Goal: Information Seeking & Learning: Check status

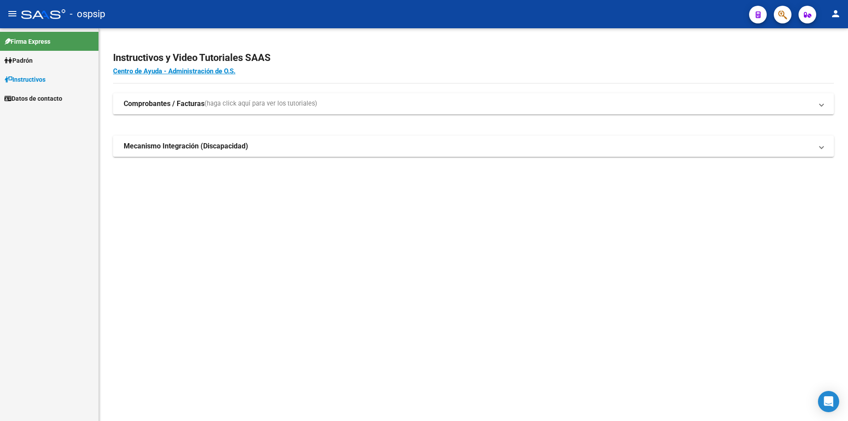
click at [17, 59] on span "Padrón" at bounding box center [18, 61] width 28 height 10
click at [39, 79] on link "Afiliados Empadronados" at bounding box center [49, 79] width 99 height 19
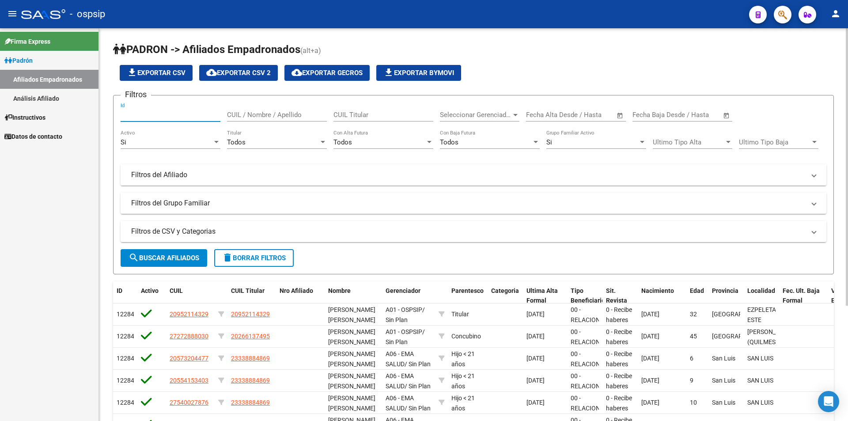
click at [131, 115] on input "Id" at bounding box center [171, 115] width 100 height 8
click at [48, 102] on link "Análisis Afiliado" at bounding box center [49, 98] width 99 height 19
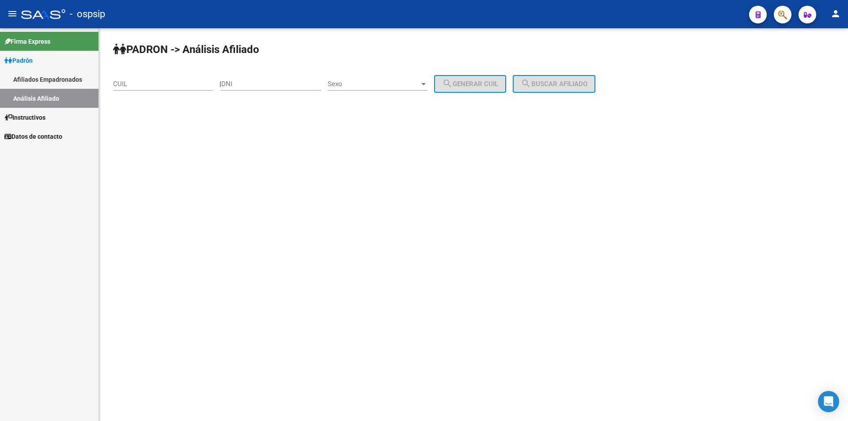
drag, startPoint x: 141, startPoint y: 90, endPoint x: 144, endPoint y: 83, distance: 7.3
click at [141, 90] on div "CUIL" at bounding box center [163, 81] width 100 height 19
paste input "27-40941724-3"
type input "27-40941724-3"
click at [531, 83] on mat-icon "search" at bounding box center [526, 83] width 11 height 11
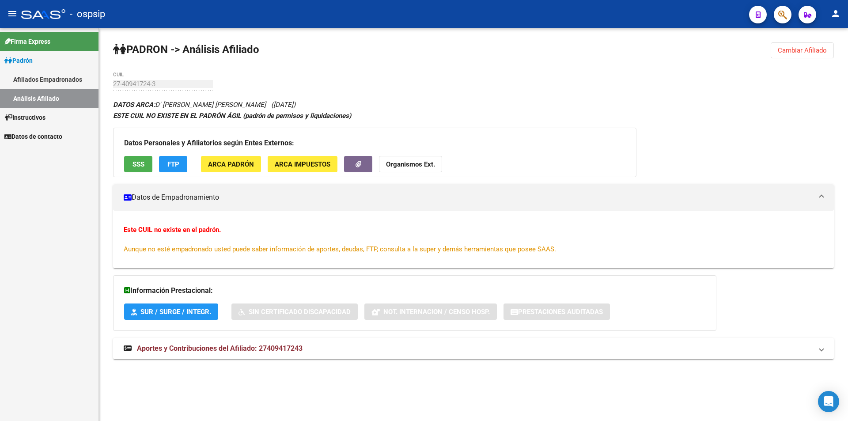
click at [133, 164] on span "SSS" at bounding box center [139, 164] width 12 height 8
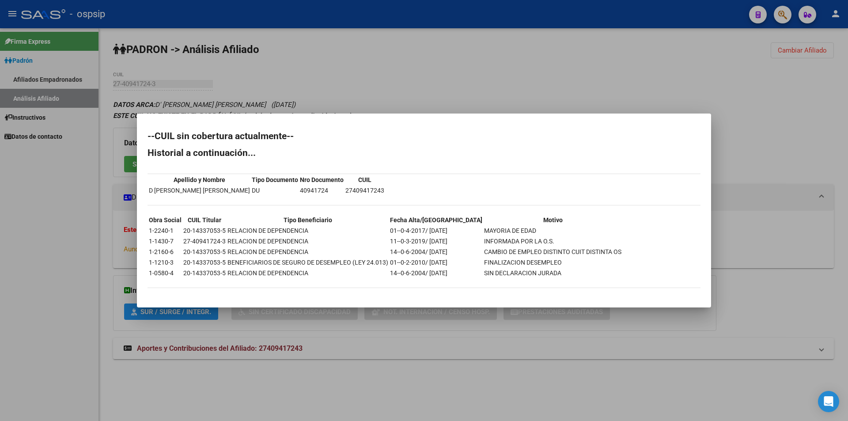
click at [631, 89] on div at bounding box center [424, 210] width 848 height 421
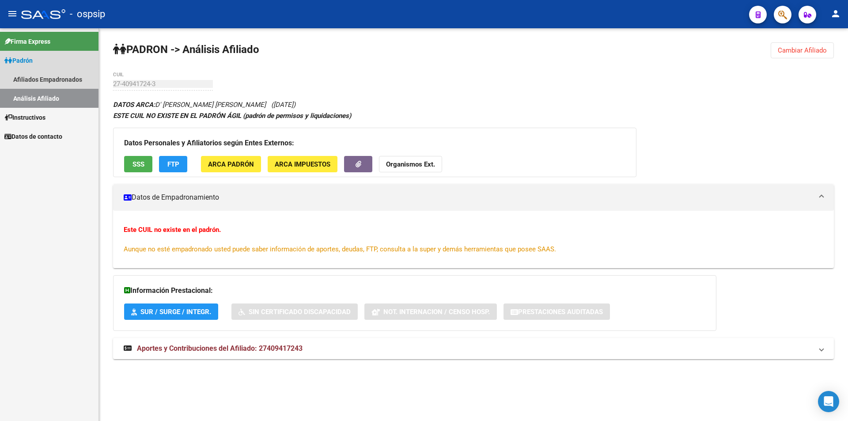
click at [33, 95] on link "Análisis Afiliado" at bounding box center [49, 98] width 99 height 19
click at [47, 82] on link "Afiliados Empadronados" at bounding box center [49, 79] width 99 height 19
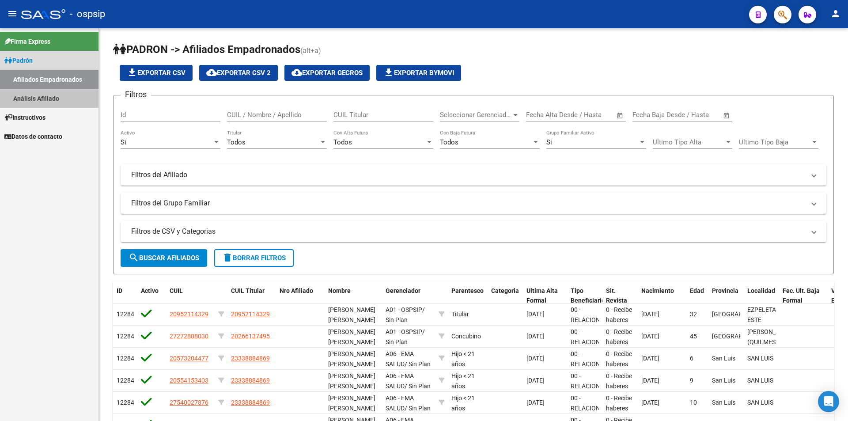
click at [45, 96] on link "Análisis Afiliado" at bounding box center [49, 98] width 99 height 19
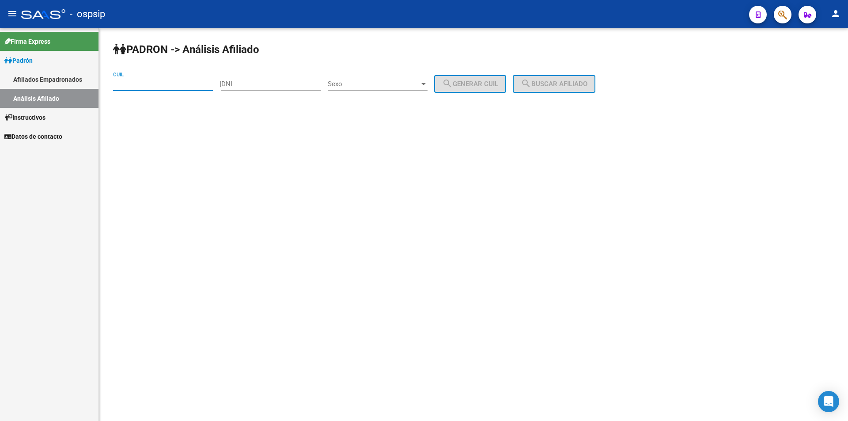
click at [124, 86] on input "CUIL" at bounding box center [163, 84] width 100 height 8
paste input "23-39018406-9"
type input "23-39018406-9"
click at [562, 85] on span "search Buscar afiliado" at bounding box center [554, 84] width 67 height 8
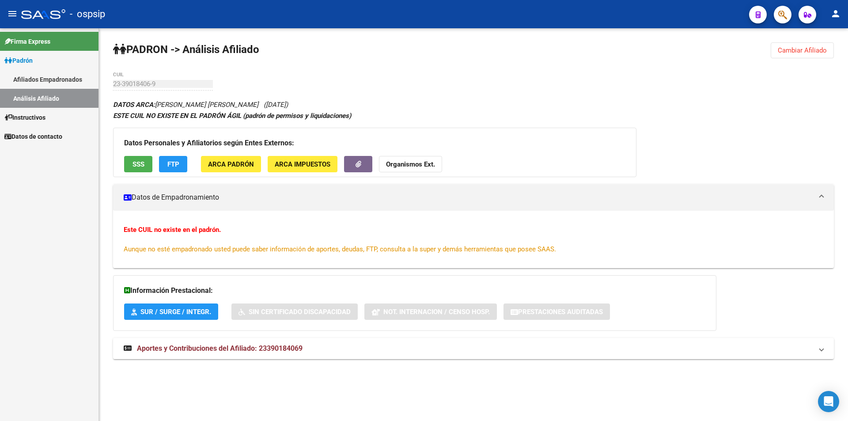
click at [134, 165] on span "SSS" at bounding box center [139, 164] width 12 height 8
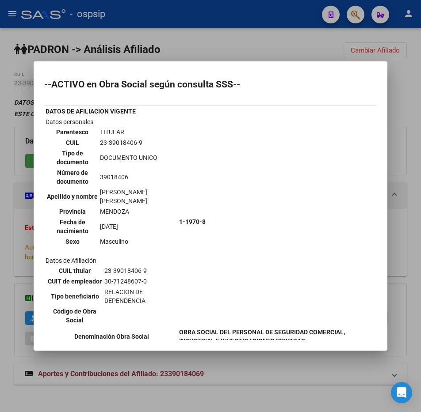
click at [285, 42] on div at bounding box center [210, 206] width 421 height 412
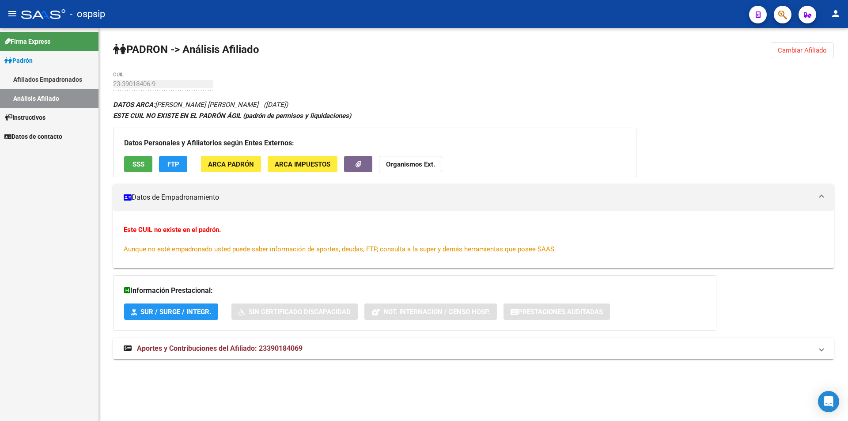
click at [33, 95] on link "Análisis Afiliado" at bounding box center [49, 98] width 99 height 19
click at [55, 95] on link "Análisis Afiliado" at bounding box center [49, 98] width 99 height 19
click at [42, 80] on link "Afiliados Empadronados" at bounding box center [49, 79] width 99 height 19
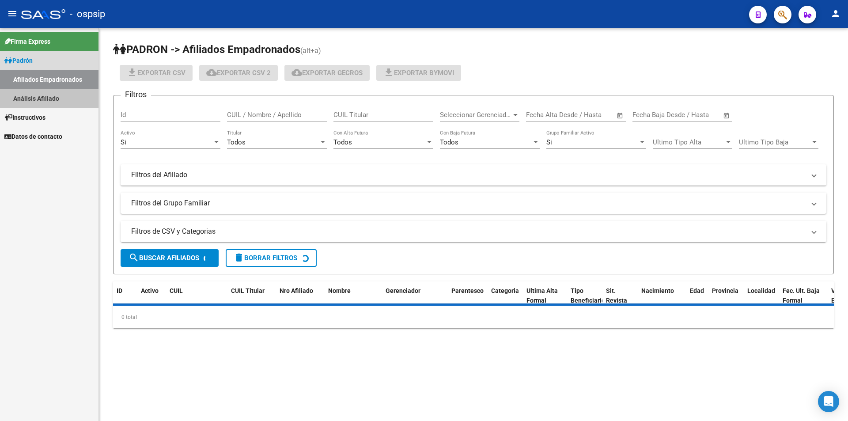
click at [40, 95] on link "Análisis Afiliado" at bounding box center [49, 98] width 99 height 19
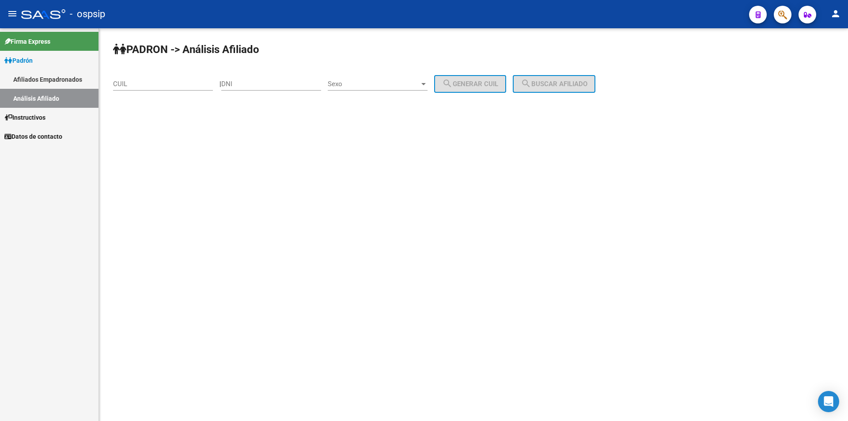
click at [162, 84] on input "CUIL" at bounding box center [163, 84] width 100 height 8
paste input "20-25"
type input "20-25"
drag, startPoint x: 140, startPoint y: 85, endPoint x: 81, endPoint y: 87, distance: 59.2
click at [82, 87] on mat-sidenav-container "Firma Express [PERSON_NAME] Afiliados Empadronados Análisis Afiliado Instructiv…" at bounding box center [424, 224] width 848 height 393
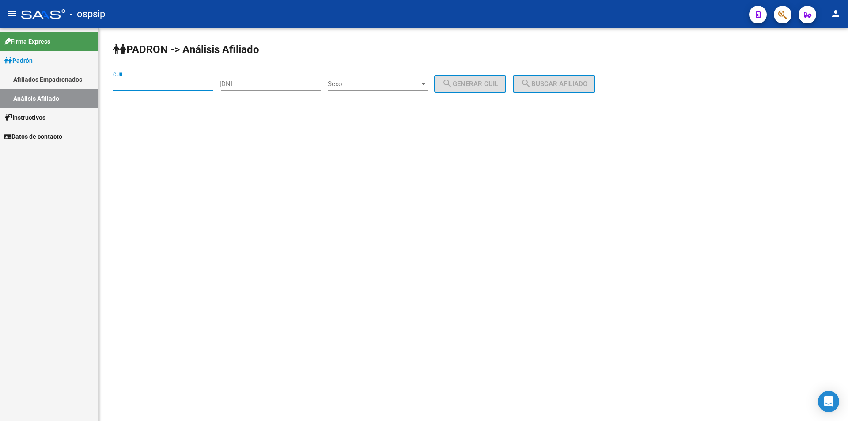
click at [150, 86] on input "CUIL" at bounding box center [163, 84] width 100 height 8
paste input "20-28835518-6"
type input "20-28835518-6"
click at [564, 79] on button "search Buscar afiliado" at bounding box center [554, 84] width 83 height 18
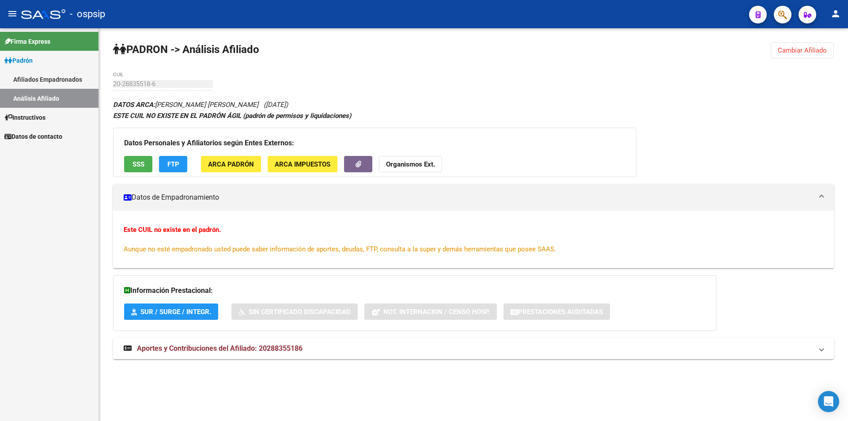
click at [139, 152] on div "Datos Personales y Afiliatorios según Entes Externos: SSS FTP ARCA Padrón ARCA …" at bounding box center [375, 152] width 524 height 49
click at [135, 165] on span "SSS" at bounding box center [139, 164] width 12 height 8
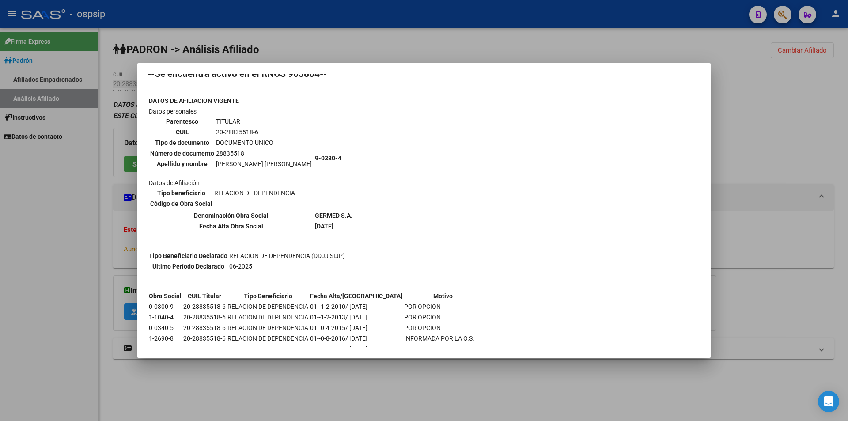
scroll to position [44, 0]
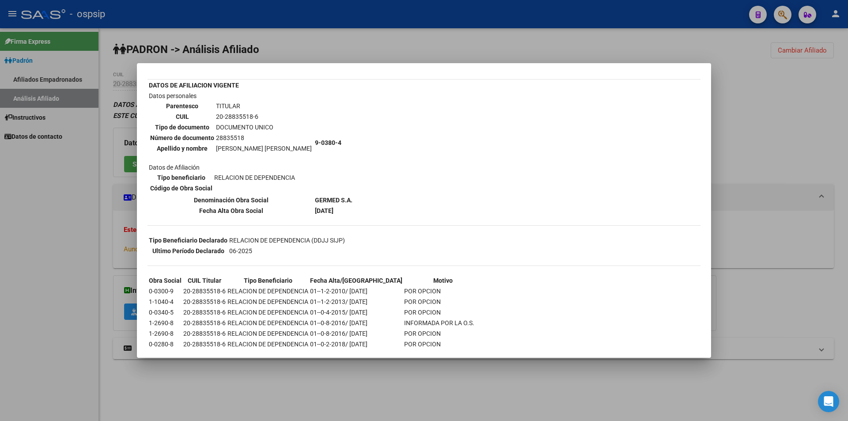
click at [360, 29] on div at bounding box center [424, 210] width 848 height 421
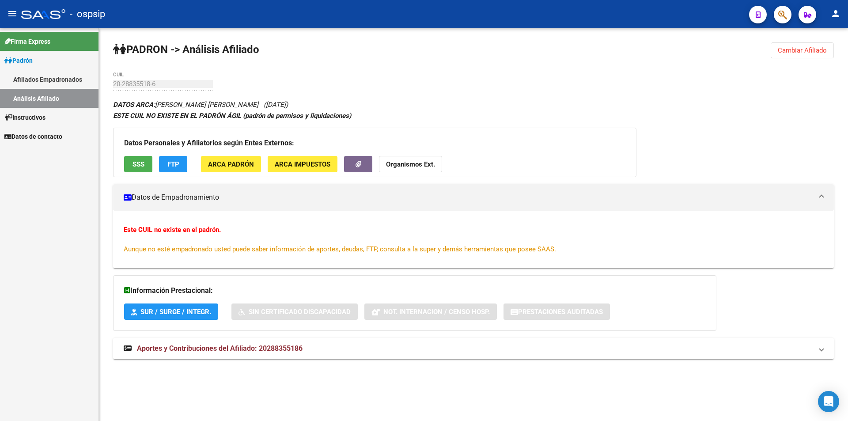
click at [35, 94] on link "Análisis Afiliado" at bounding box center [49, 98] width 99 height 19
drag, startPoint x: 32, startPoint y: 73, endPoint x: 43, endPoint y: 76, distance: 11.0
click at [33, 73] on link "Afiliados Empadronados" at bounding box center [49, 79] width 99 height 19
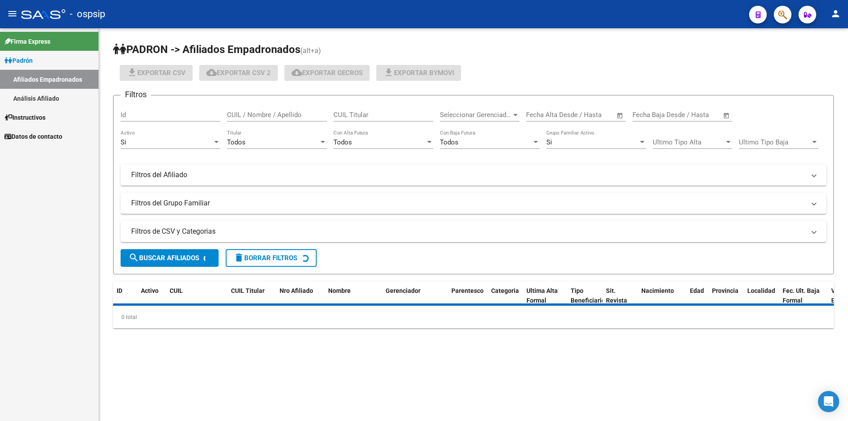
click at [44, 102] on link "Análisis Afiliado" at bounding box center [49, 98] width 99 height 19
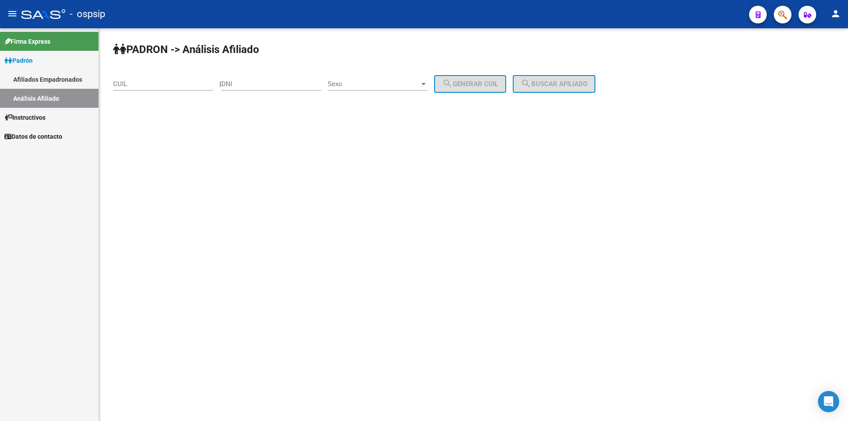
click at [133, 85] on input "CUIL" at bounding box center [163, 84] width 100 height 8
paste input "20-42375782-6"
type input "20-42375782-6"
click at [570, 82] on span "search Buscar afiliado" at bounding box center [554, 84] width 67 height 8
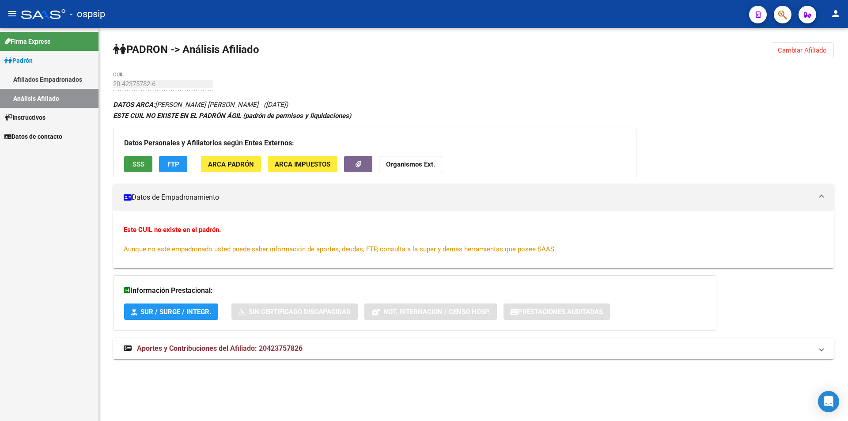
click at [139, 171] on button "SSS" at bounding box center [138, 164] width 28 height 16
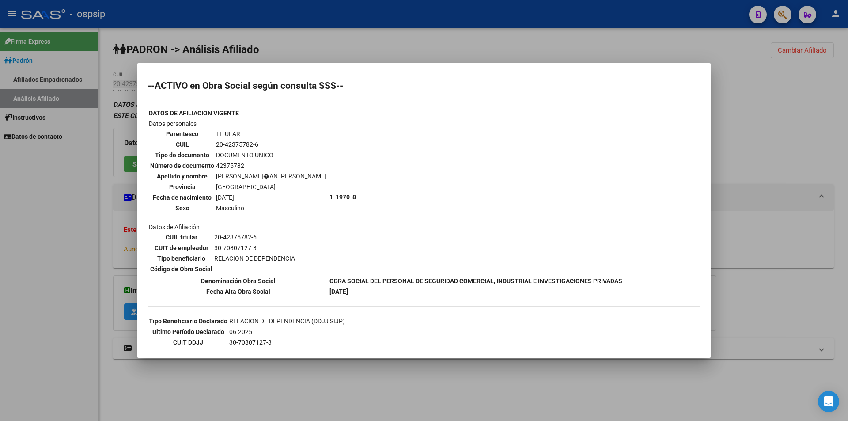
click at [434, 38] on div at bounding box center [424, 210] width 848 height 421
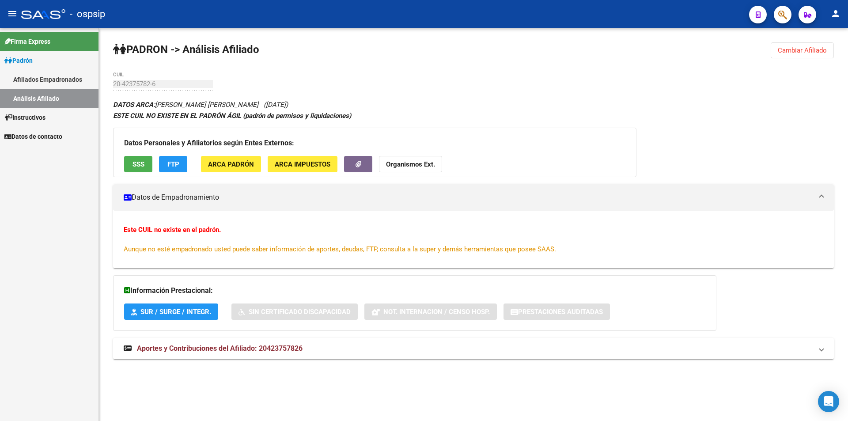
click at [25, 97] on link "Análisis Afiliado" at bounding box center [49, 98] width 99 height 19
click at [48, 80] on link "Afiliados Empadronados" at bounding box center [49, 79] width 99 height 19
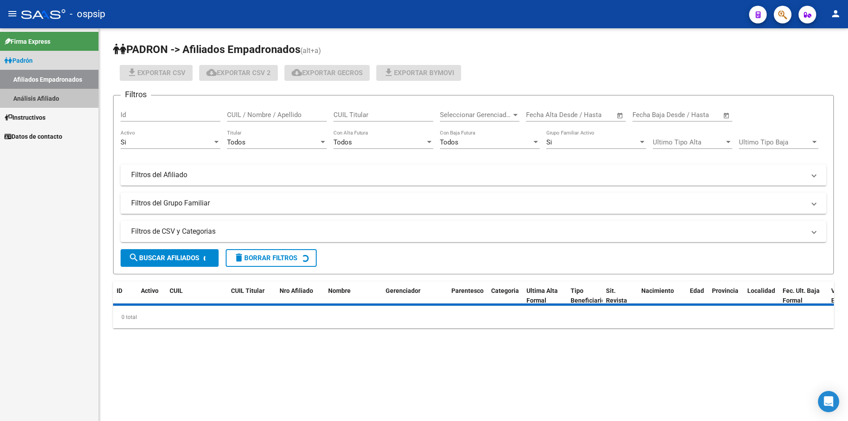
click at [44, 90] on link "Análisis Afiliado" at bounding box center [49, 98] width 99 height 19
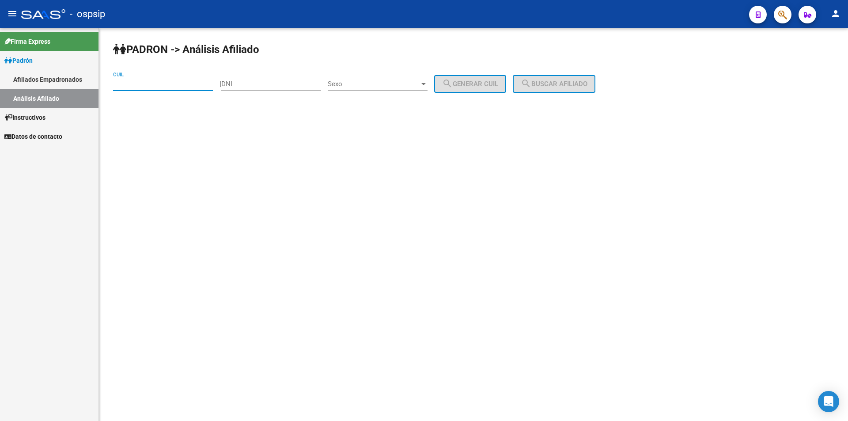
click at [117, 86] on input "CUIL" at bounding box center [163, 84] width 100 height 8
paste input "20-22982776-7"
type input "20-22982776-7"
click at [569, 87] on span "search Buscar afiliado" at bounding box center [554, 84] width 67 height 8
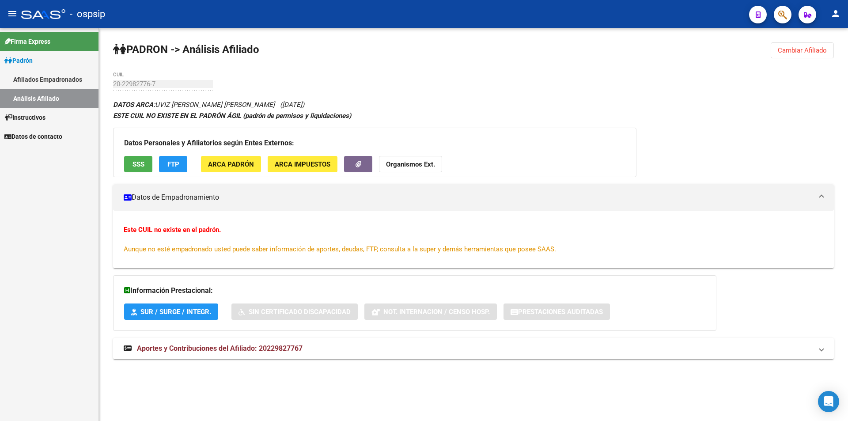
click at [133, 164] on span "SSS" at bounding box center [139, 164] width 12 height 8
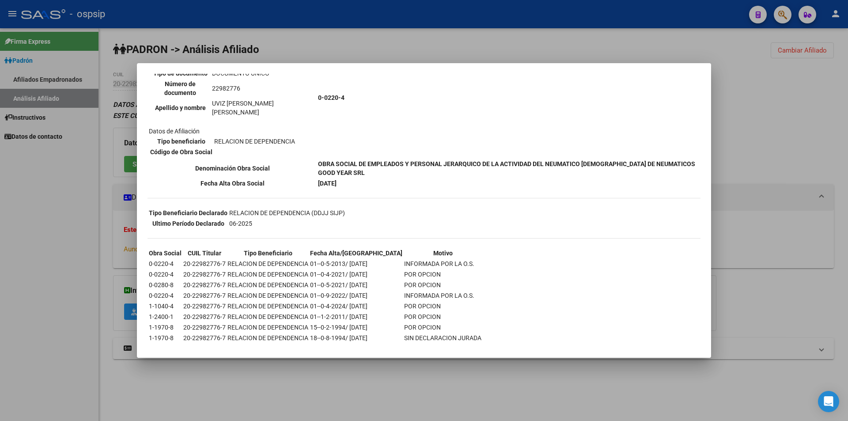
scroll to position [113, 0]
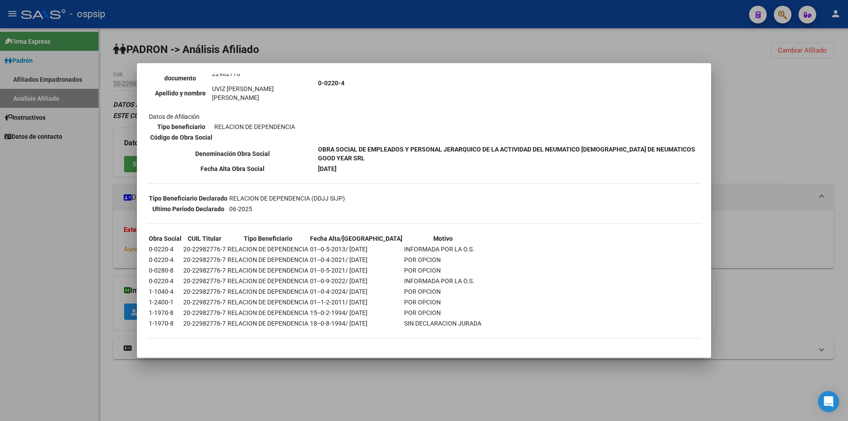
click at [653, 43] on div at bounding box center [424, 210] width 848 height 421
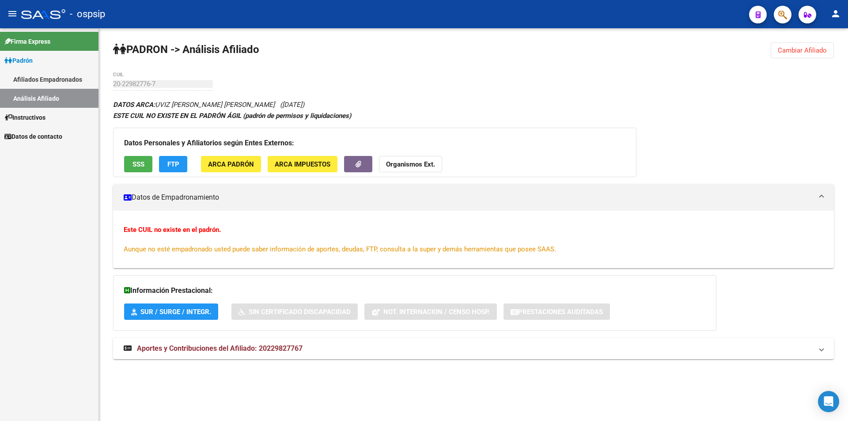
click at [46, 98] on link "Análisis Afiliado" at bounding box center [49, 98] width 99 height 19
click at [40, 74] on link "Afiliados Empadronados" at bounding box center [49, 79] width 99 height 19
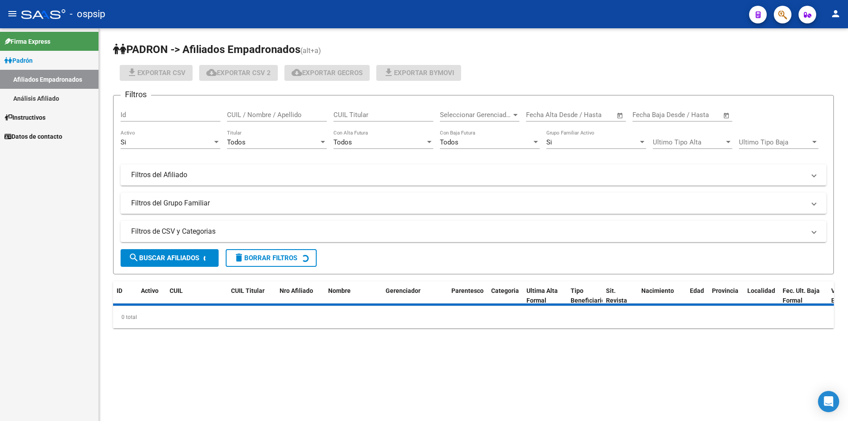
click at [30, 99] on link "Análisis Afiliado" at bounding box center [49, 98] width 99 height 19
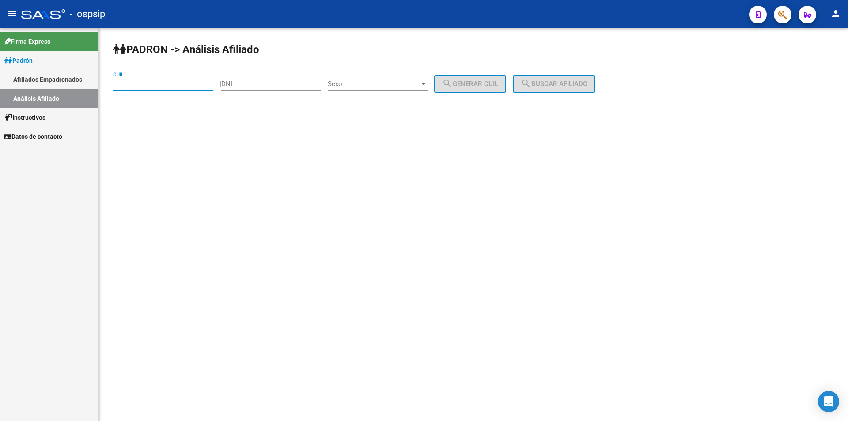
click at [129, 84] on input "CUIL" at bounding box center [163, 84] width 100 height 8
paste input "20-42375782-6"
type input "20-42375782-6"
click at [573, 84] on span "search Buscar afiliado" at bounding box center [554, 84] width 67 height 8
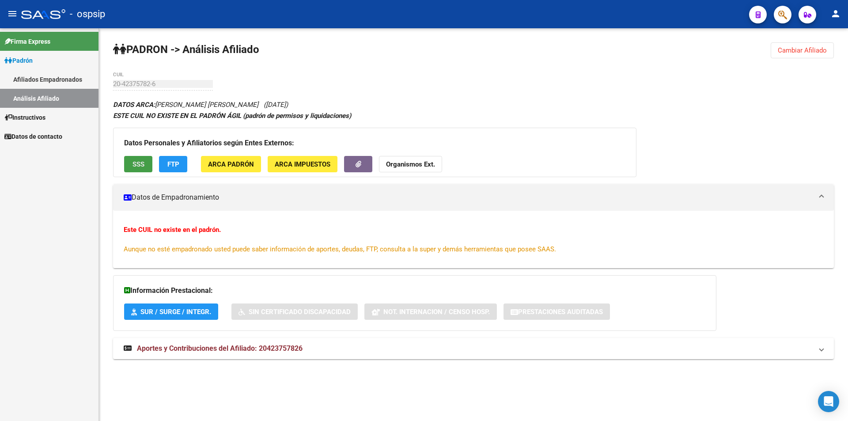
click at [137, 164] on span "SSS" at bounding box center [139, 164] width 12 height 8
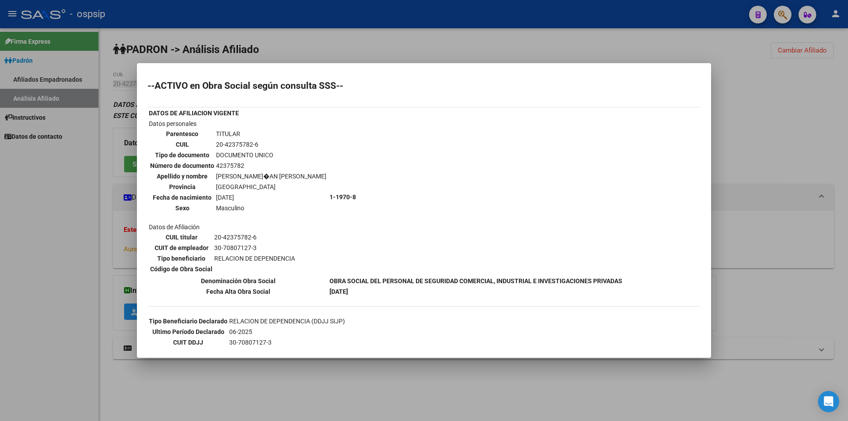
scroll to position [30, 0]
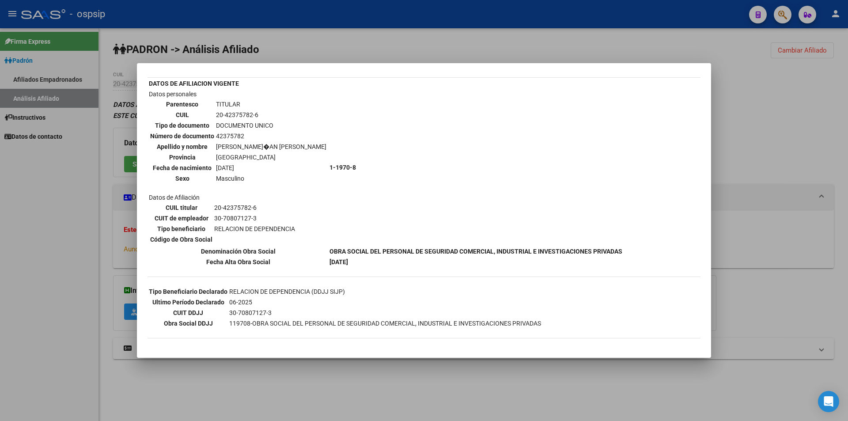
click at [358, 37] on div at bounding box center [424, 210] width 848 height 421
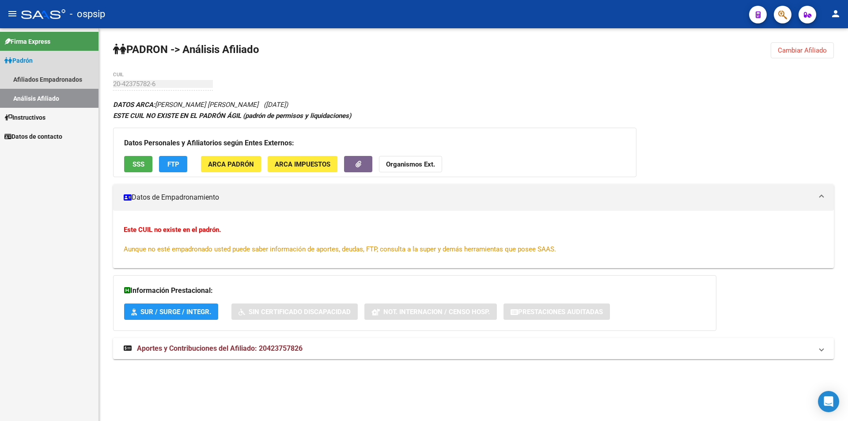
click at [56, 93] on link "Análisis Afiliado" at bounding box center [49, 98] width 99 height 19
click at [38, 80] on link "Afiliados Empadronados" at bounding box center [49, 79] width 99 height 19
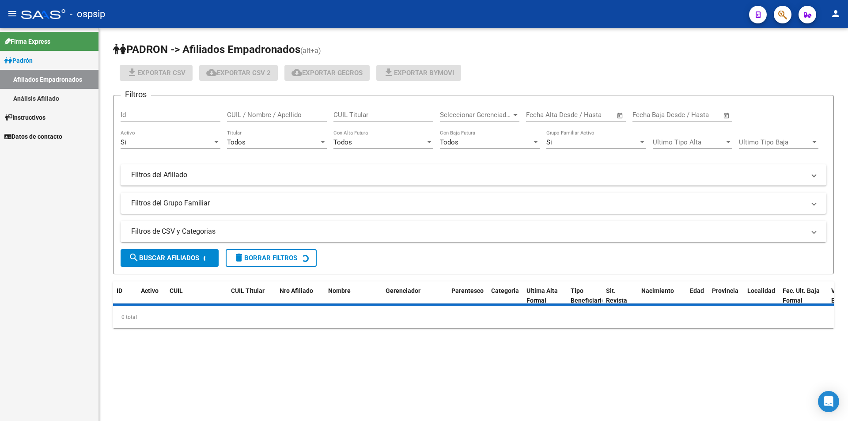
click at [42, 94] on link "Análisis Afiliado" at bounding box center [49, 98] width 99 height 19
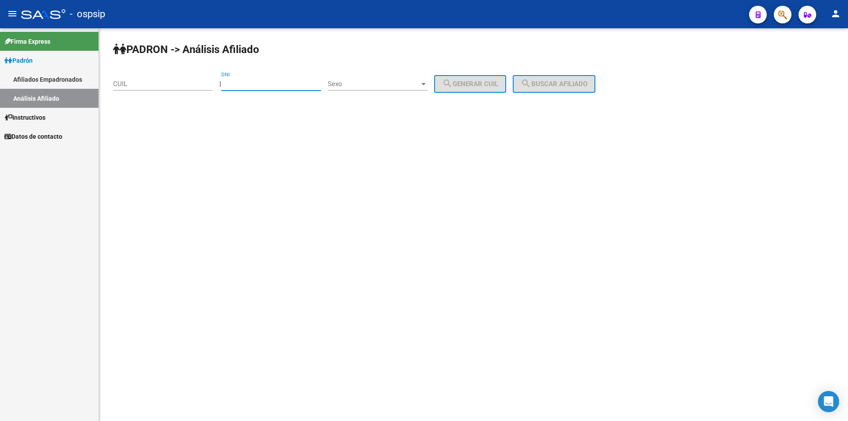
click at [249, 83] on input "DNI" at bounding box center [271, 84] width 100 height 8
paste input "32499137"
type input "32499137"
click at [382, 80] on span "Sexo" at bounding box center [374, 84] width 92 height 8
click at [368, 87] on span "Masculino" at bounding box center [388, 84] width 100 height 20
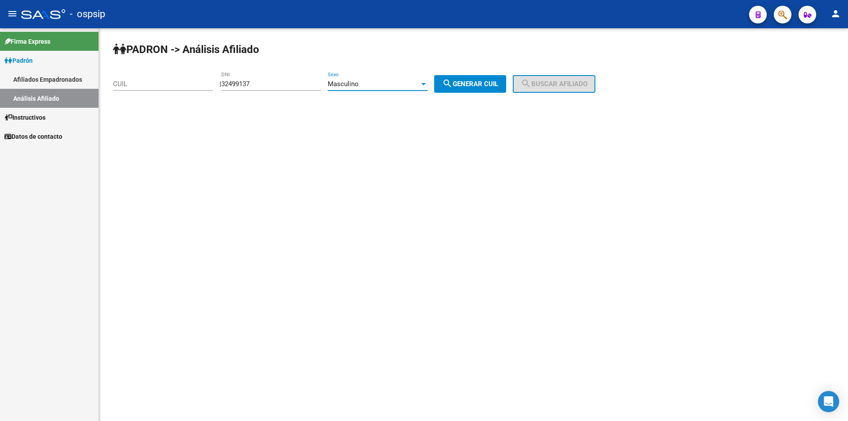
click at [481, 88] on button "search Generar CUIL" at bounding box center [470, 84] width 72 height 18
type input "23-32499137-9"
click at [571, 76] on button "search Buscar afiliado" at bounding box center [554, 84] width 83 height 18
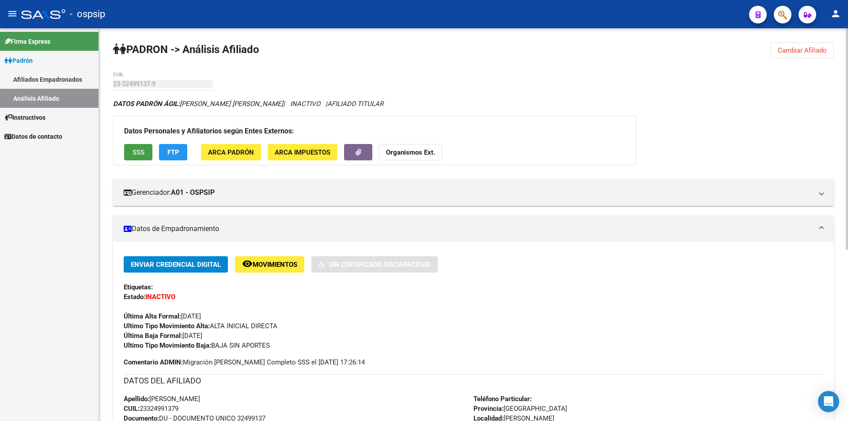
click at [140, 152] on span "SSS" at bounding box center [139, 152] width 12 height 8
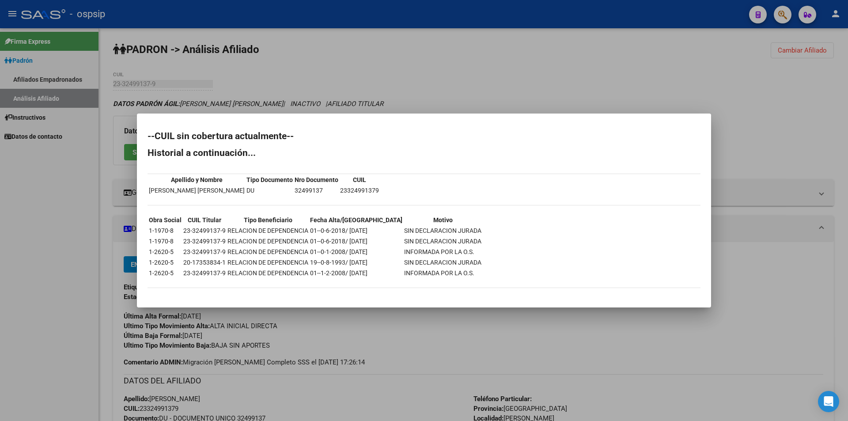
click at [382, 97] on div at bounding box center [424, 210] width 848 height 421
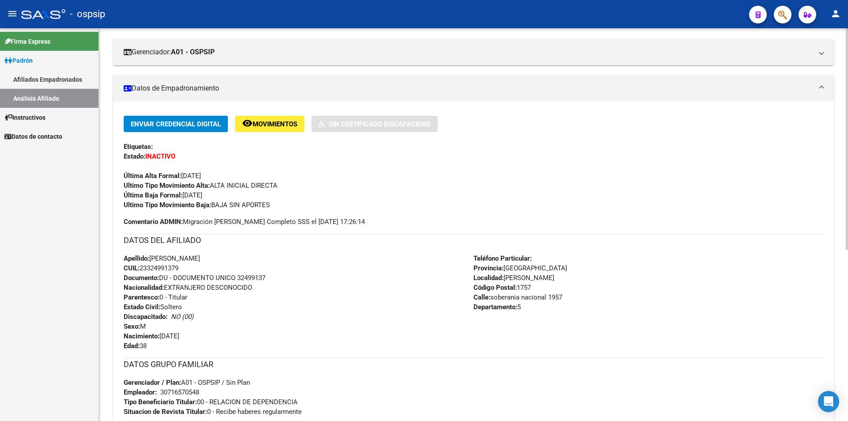
scroll to position [127, 0]
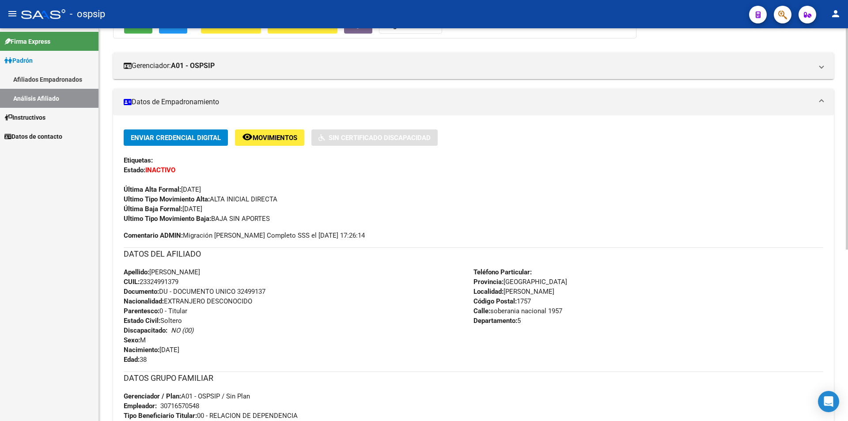
drag, startPoint x: 140, startPoint y: 281, endPoint x: 186, endPoint y: 282, distance: 45.1
click at [186, 282] on div "Apellido: [PERSON_NAME] CUIL: 23324991379 Documento: DU - DOCUMENTO UNICO 32499…" at bounding box center [299, 315] width 350 height 97
copy span "23324991379"
click at [142, 281] on span "CUIL: 23324991379" at bounding box center [151, 282] width 55 height 8
drag, startPoint x: 142, startPoint y: 281, endPoint x: 152, endPoint y: 280, distance: 10.6
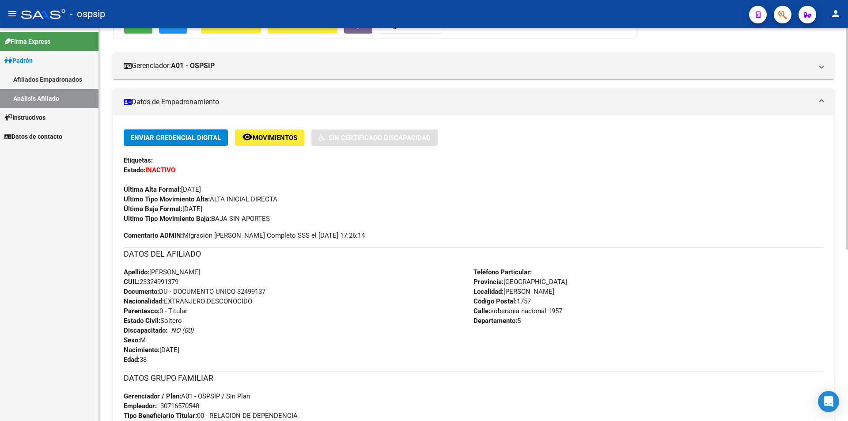
click at [152, 280] on span "CUIL: 23324991379" at bounding box center [151, 282] width 55 height 8
click at [38, 94] on link "Análisis Afiliado" at bounding box center [49, 98] width 99 height 19
click at [32, 79] on link "Afiliados Empadronados" at bounding box center [49, 79] width 99 height 19
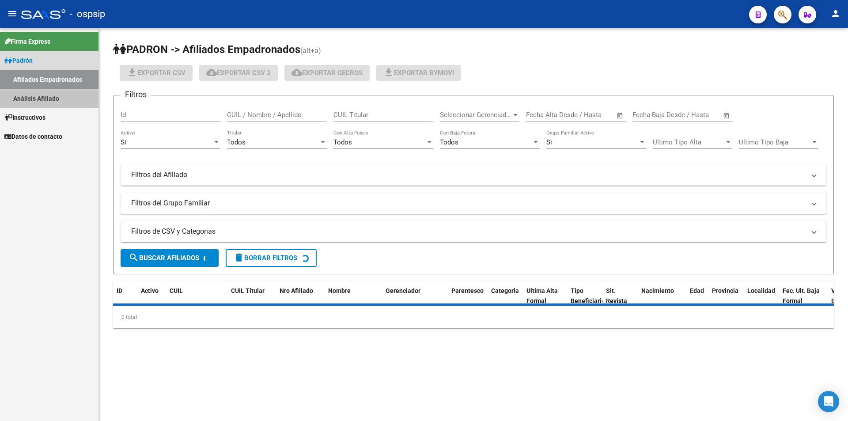
click at [43, 97] on link "Análisis Afiliado" at bounding box center [49, 98] width 99 height 19
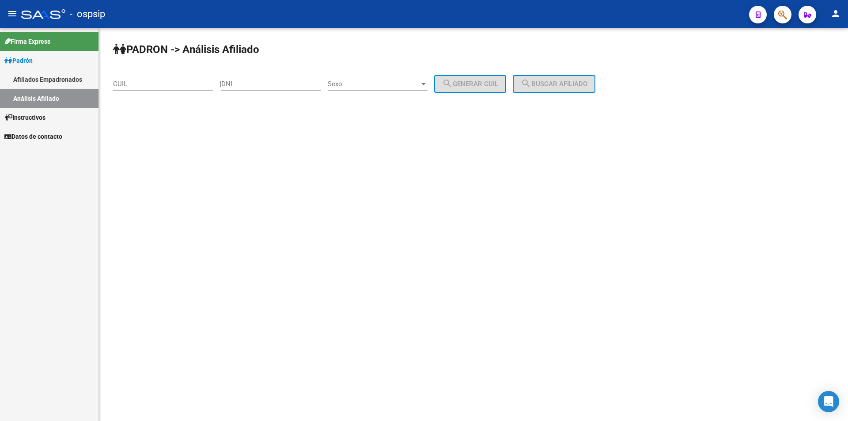
click at [138, 85] on input "CUIL" at bounding box center [163, 84] width 100 height 8
paste input "20-39874308-4"
type input "20-39874308-4"
click at [557, 92] on button "search Buscar afiliado" at bounding box center [554, 84] width 83 height 18
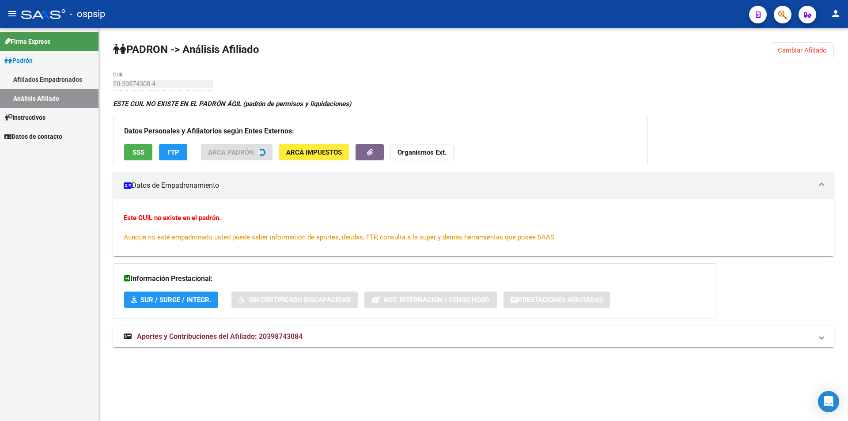
click at [140, 137] on h3 "Datos Personales y Afiliatorios según Entes Externos:" at bounding box center [380, 131] width 513 height 12
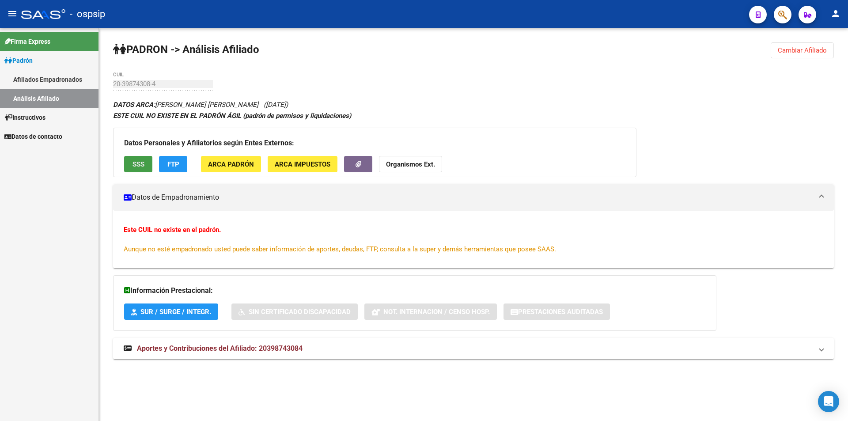
click at [136, 162] on span "SSS" at bounding box center [139, 164] width 12 height 8
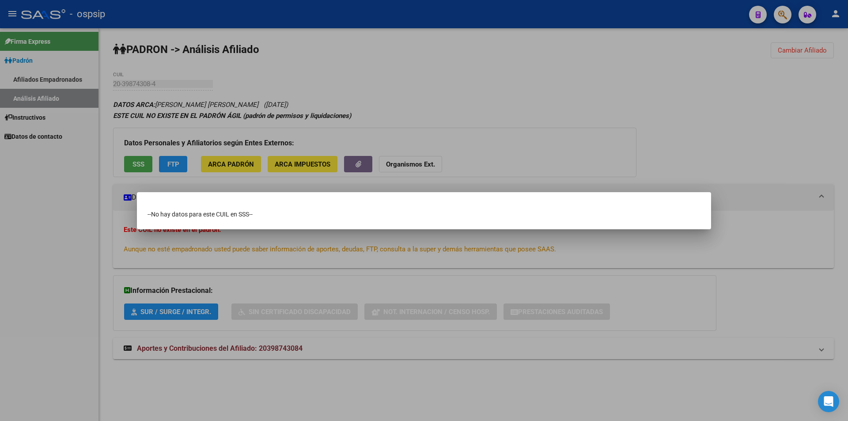
click at [182, 189] on div at bounding box center [424, 210] width 848 height 421
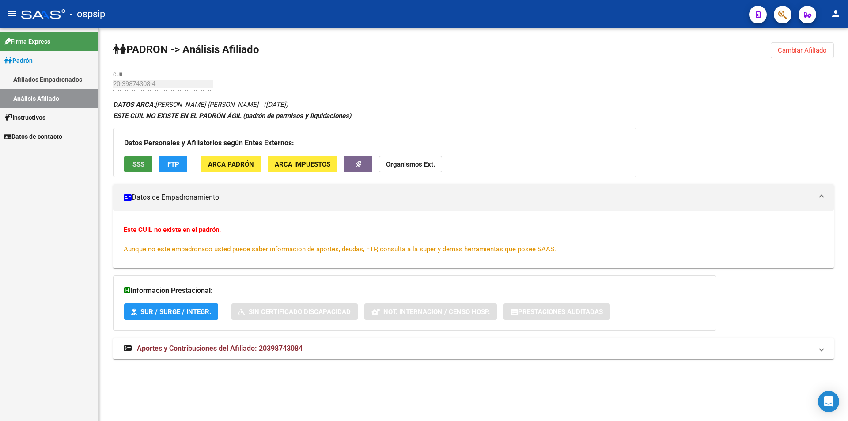
click at [141, 161] on span "SSS" at bounding box center [139, 164] width 12 height 8
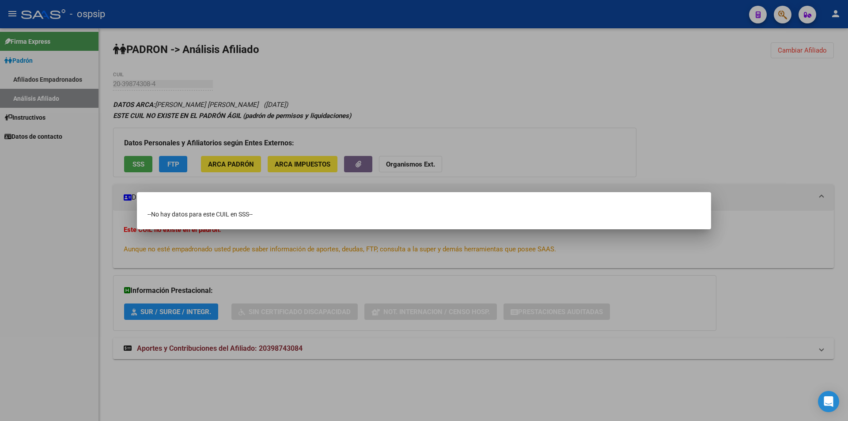
click at [299, 121] on div at bounding box center [424, 210] width 848 height 421
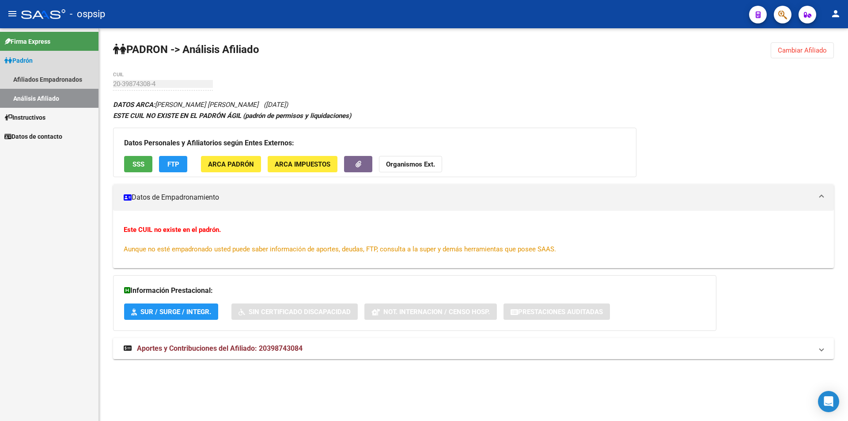
click at [28, 94] on link "Análisis Afiliado" at bounding box center [49, 98] width 99 height 19
click at [32, 75] on link "Afiliados Empadronados" at bounding box center [49, 79] width 99 height 19
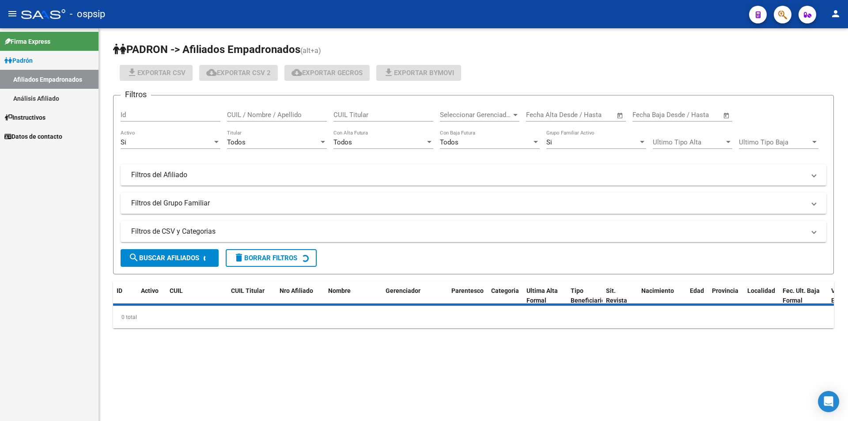
click at [51, 94] on link "Análisis Afiliado" at bounding box center [49, 98] width 99 height 19
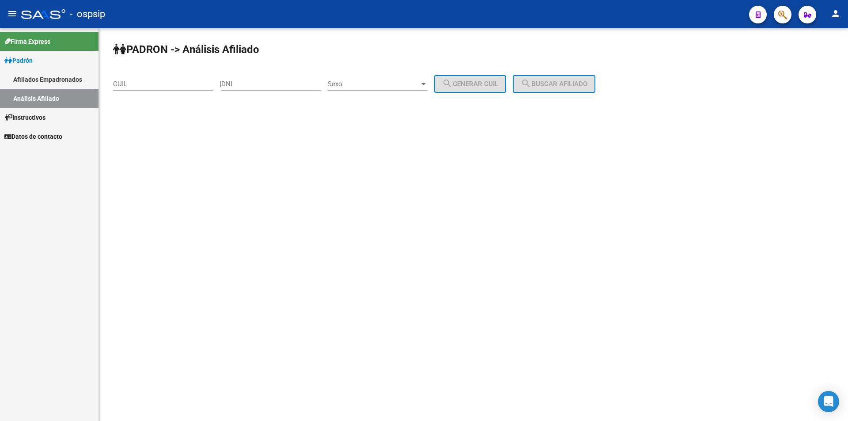
click at [125, 82] on input "CUIL" at bounding box center [163, 84] width 100 height 8
paste input "20-43930598-4"
type input "20-43930598-4"
click at [571, 83] on span "search Buscar afiliado" at bounding box center [554, 84] width 67 height 8
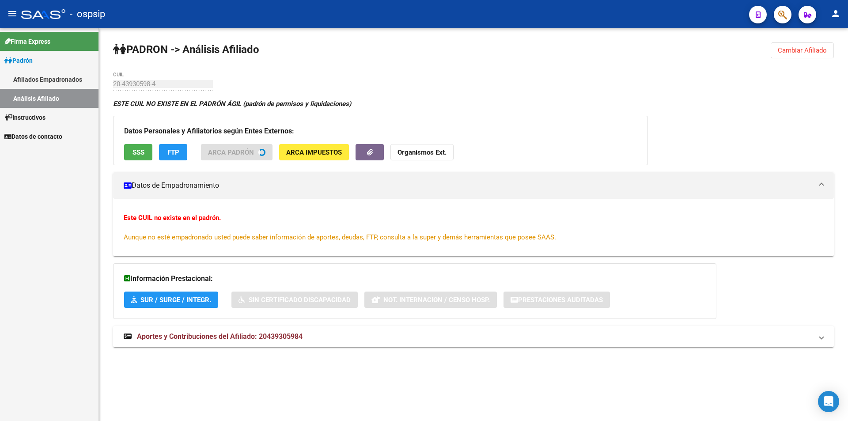
click at [140, 148] on span "SSS" at bounding box center [139, 152] width 12 height 8
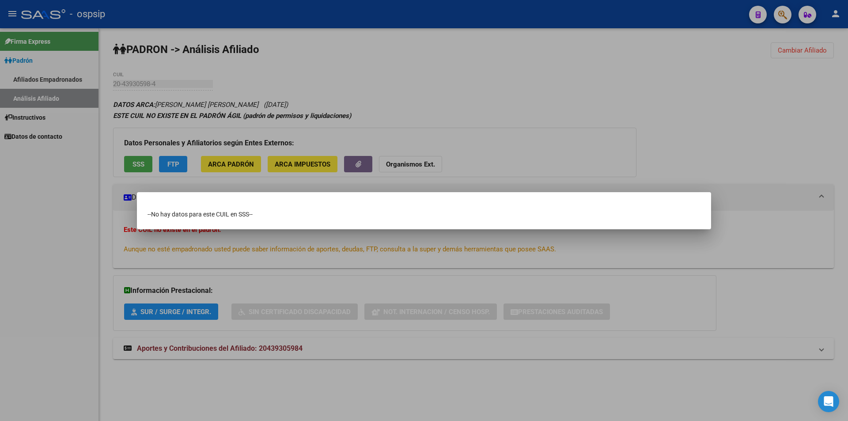
click at [262, 57] on div at bounding box center [424, 210] width 848 height 421
